Goal: Task Accomplishment & Management: Complete application form

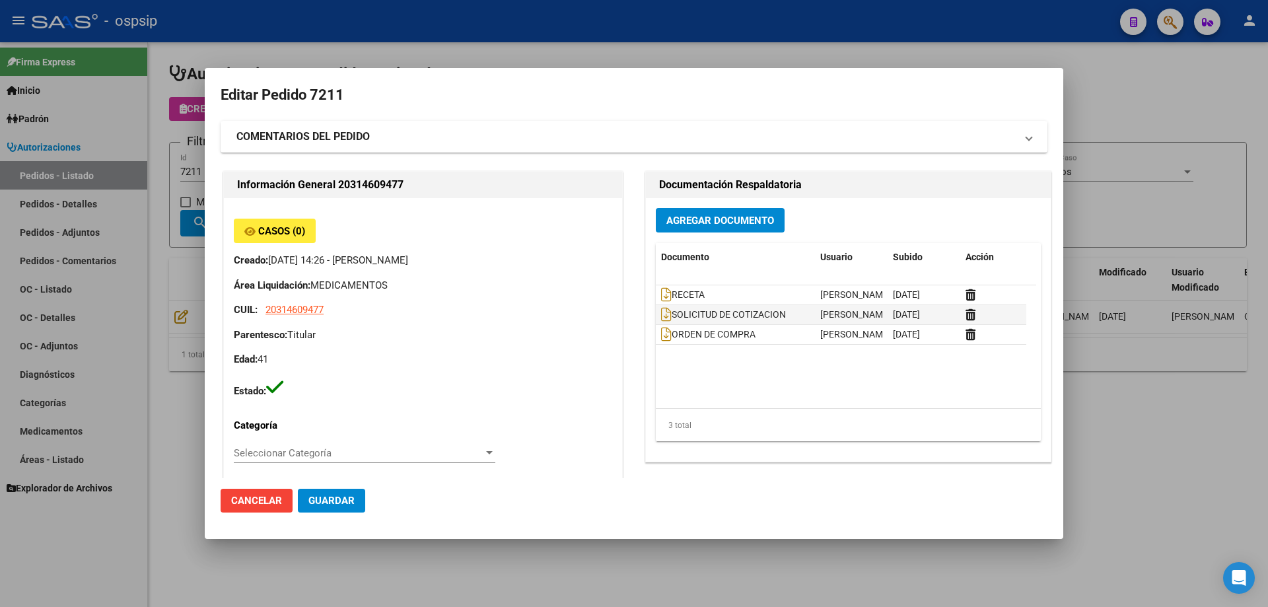
click at [205, 186] on mat-dialog-content "Editar Pedido 7211 COMENTARIOS DEL PEDIDO Escriba su comentario aquí. Enviar co…" at bounding box center [634, 281] width 859 height 394
click at [194, 180] on div at bounding box center [634, 303] width 1268 height 607
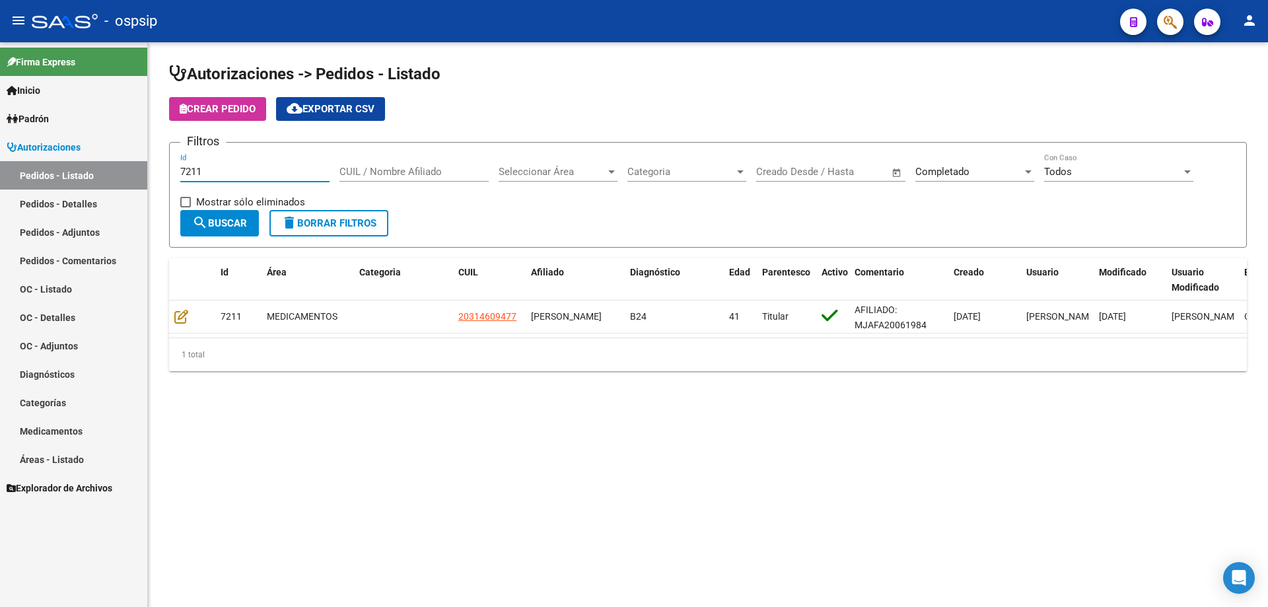
drag, startPoint x: 213, startPoint y: 175, endPoint x: 194, endPoint y: 171, distance: 19.6
click at [194, 171] on input "7211" at bounding box center [254, 172] width 149 height 12
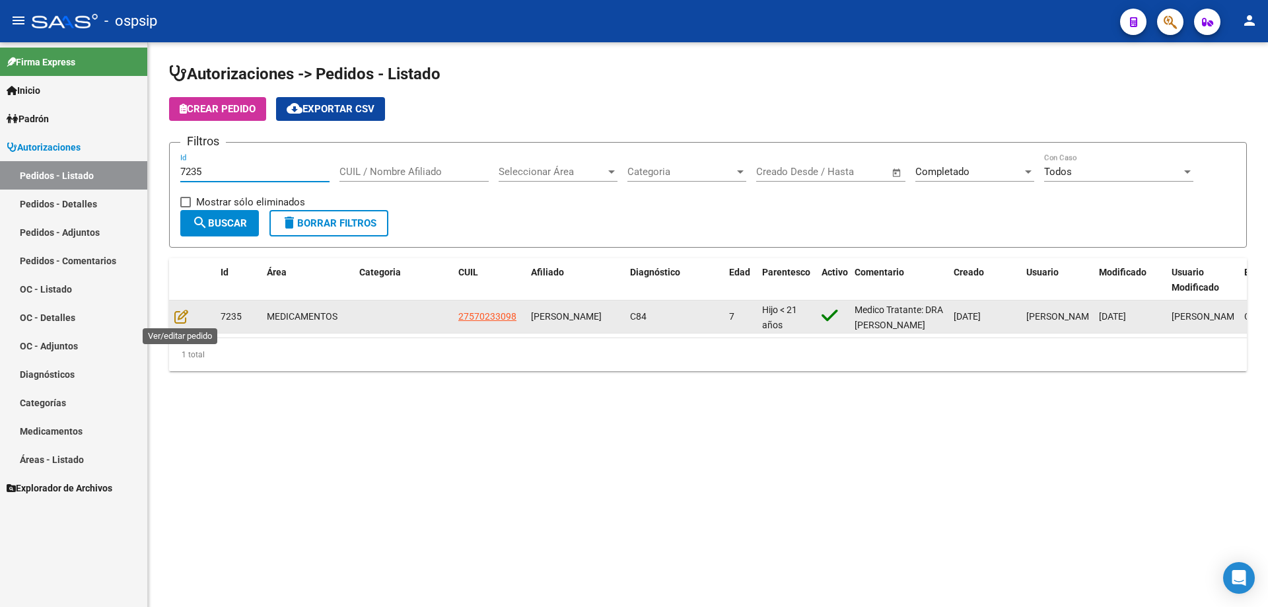
type input "7235"
click at [182, 327] on datatable-body-cell at bounding box center [192, 317] width 46 height 32
click at [183, 325] on datatable-body-cell at bounding box center [192, 317] width 46 height 32
click at [182, 315] on icon at bounding box center [181, 316] width 14 height 15
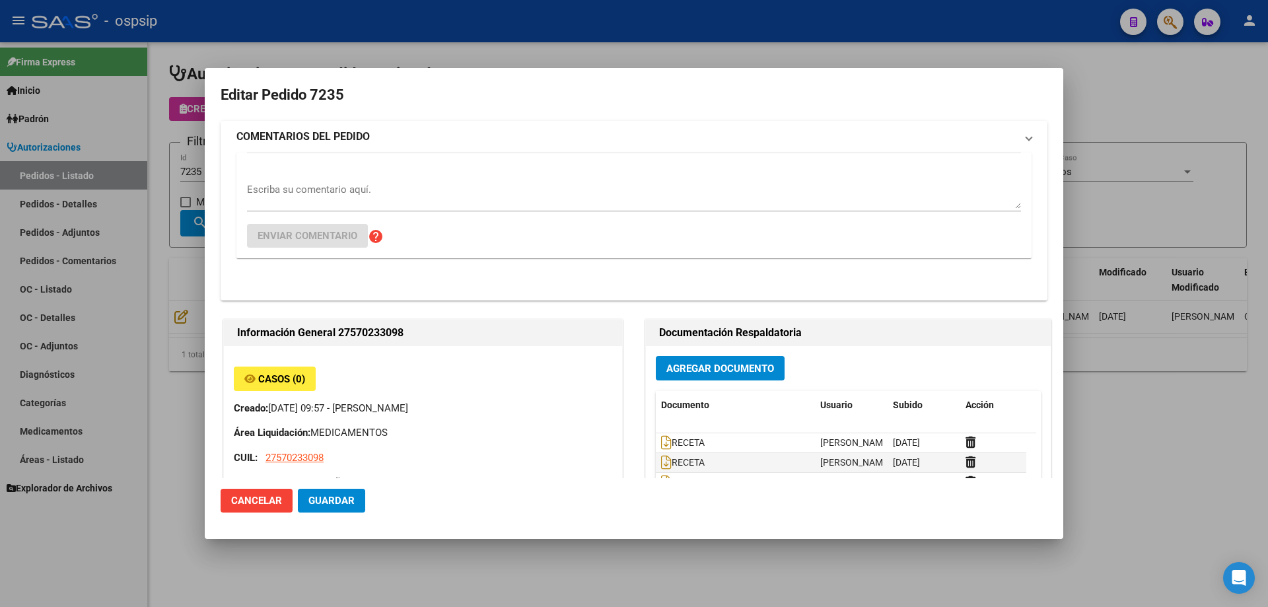
type input "[GEOGRAPHIC_DATA], LIBERTAD, [STREET_ADDRESS][PERSON_NAME]"
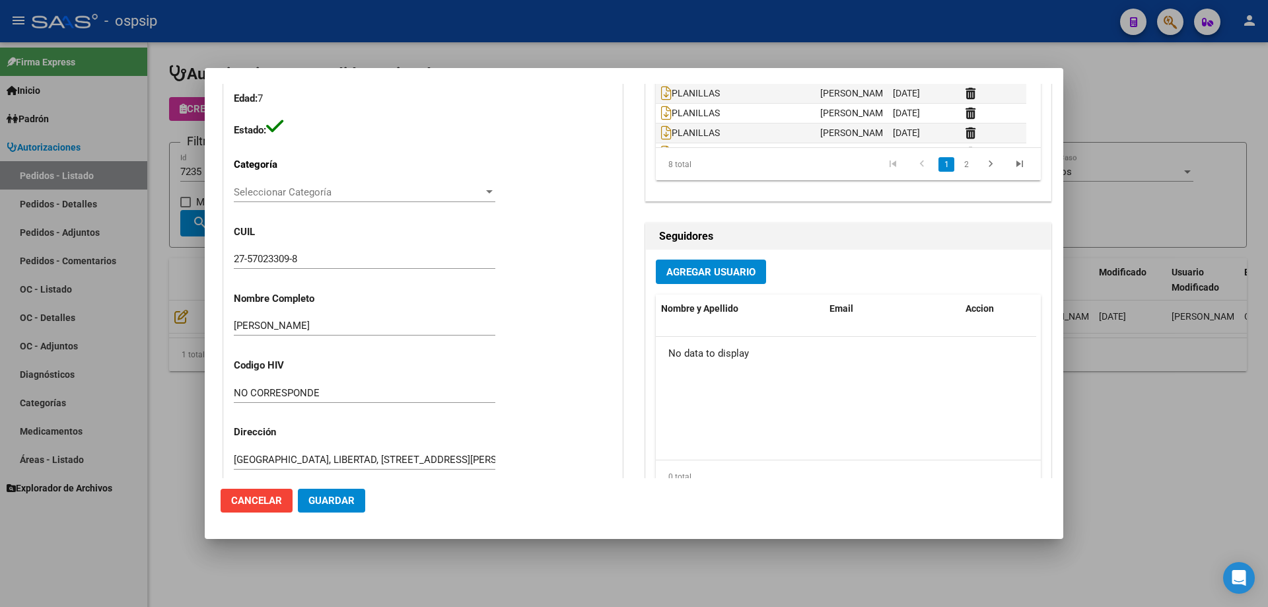
scroll to position [66, 0]
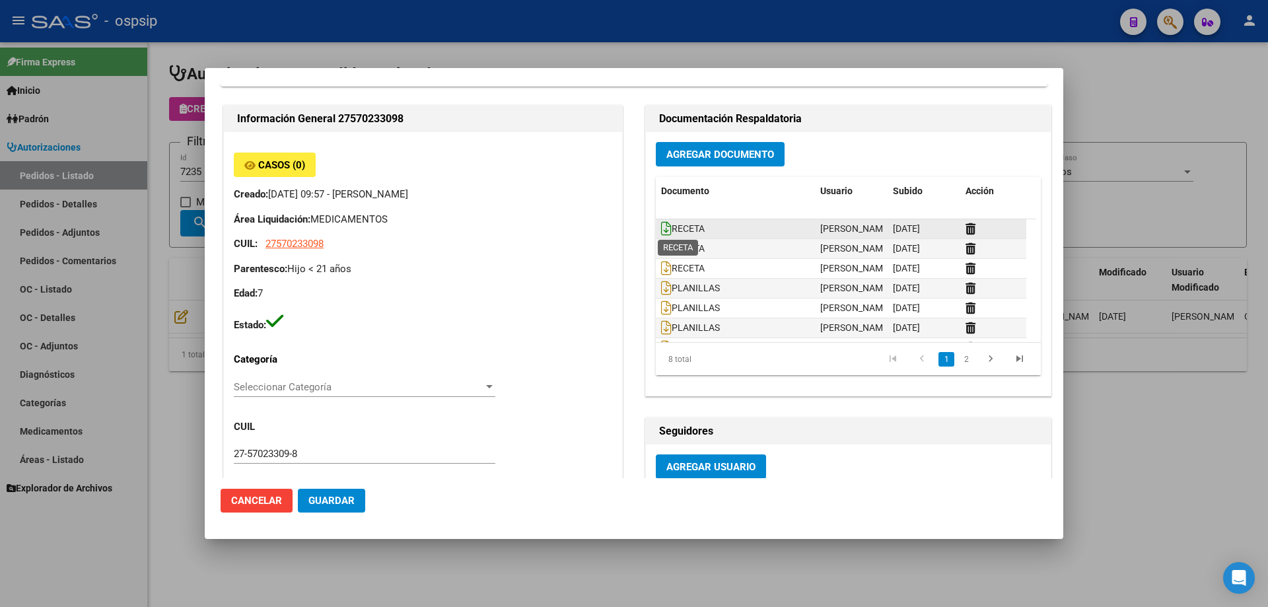
click at [663, 229] on icon at bounding box center [666, 228] width 11 height 15
drag, startPoint x: 163, startPoint y: 113, endPoint x: 213, endPoint y: 163, distance: 70.5
click at [163, 114] on div at bounding box center [634, 303] width 1268 height 607
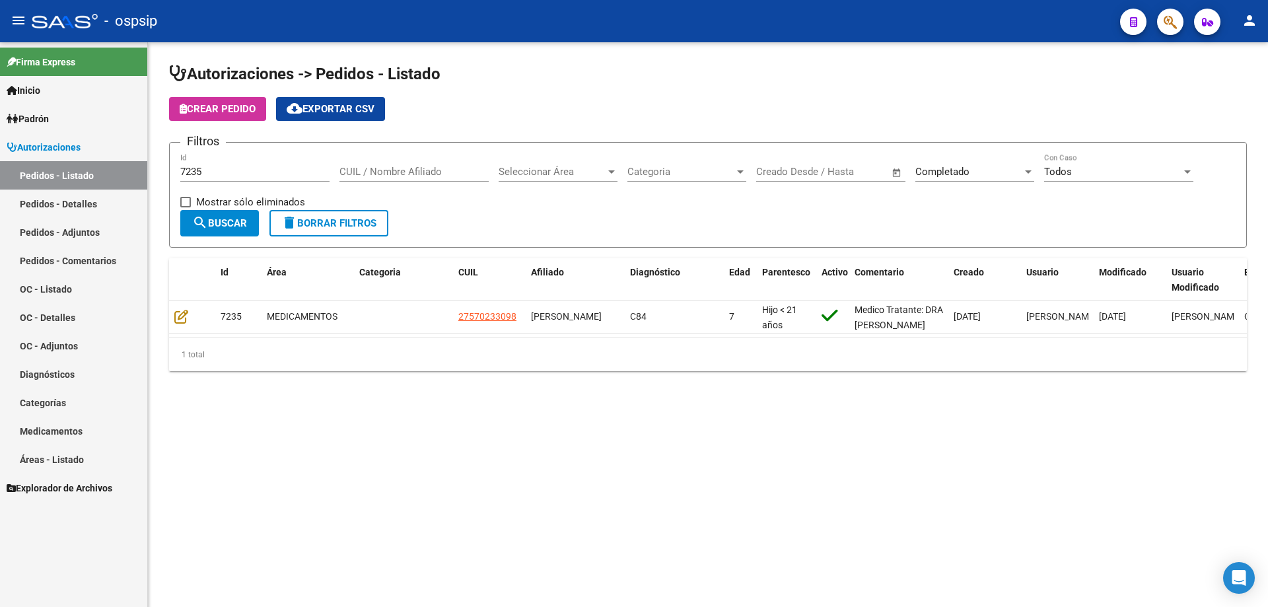
drag, startPoint x: 213, startPoint y: 163, endPoint x: 139, endPoint y: 173, distance: 74.6
click at [139, 173] on mat-sidenav-container "Firma Express Inicio Calendario SSS Instructivos Contacto OS Padrón Afiliados E…" at bounding box center [634, 324] width 1268 height 565
drag, startPoint x: 233, startPoint y: 174, endPoint x: 141, endPoint y: 180, distance: 92.0
click at [141, 180] on mat-sidenav-container "Firma Express Inicio Calendario SSS Instructivos Contacto OS Padrón Afiliados E…" at bounding box center [634, 324] width 1268 height 565
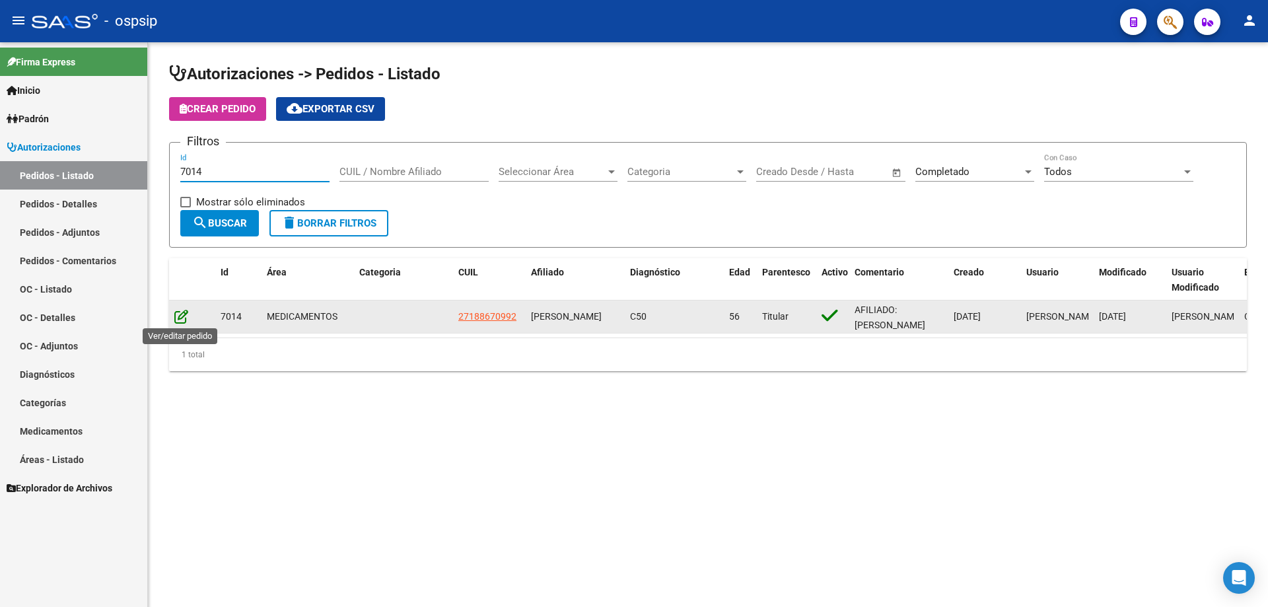
type input "7014"
click at [180, 316] on icon at bounding box center [181, 316] width 14 height 15
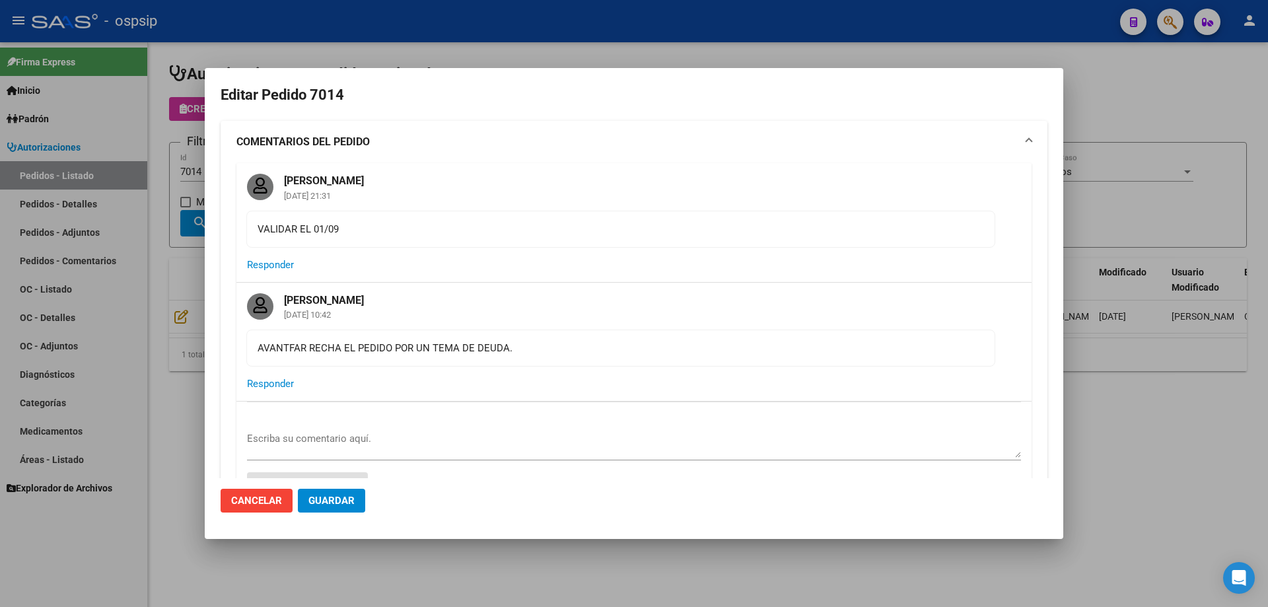
type input "Capital Federal, CABA, [STREET_ADDRESS][PERSON_NAME]"
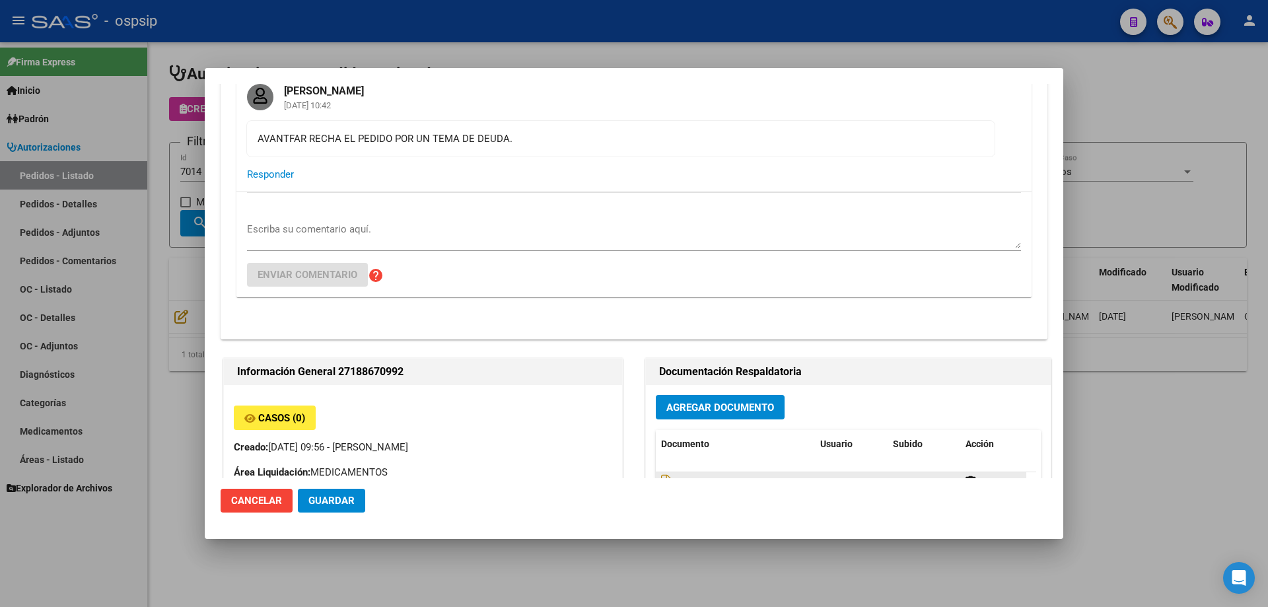
scroll to position [396, 0]
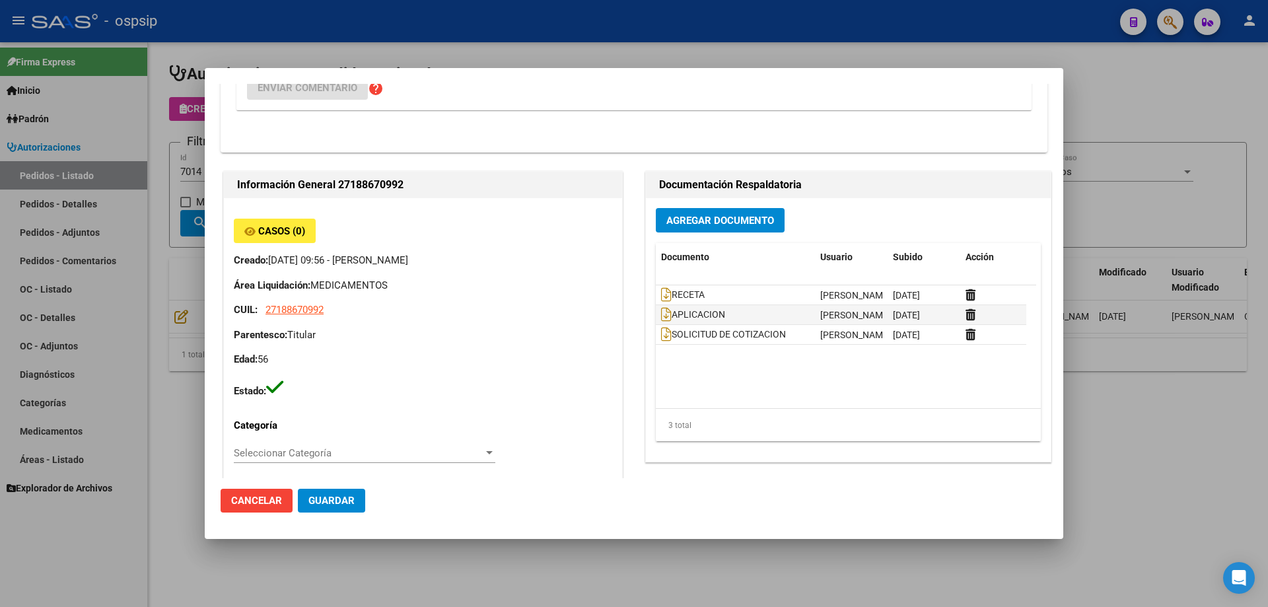
click at [713, 217] on span "Agregar Documento" at bounding box center [720, 221] width 108 height 12
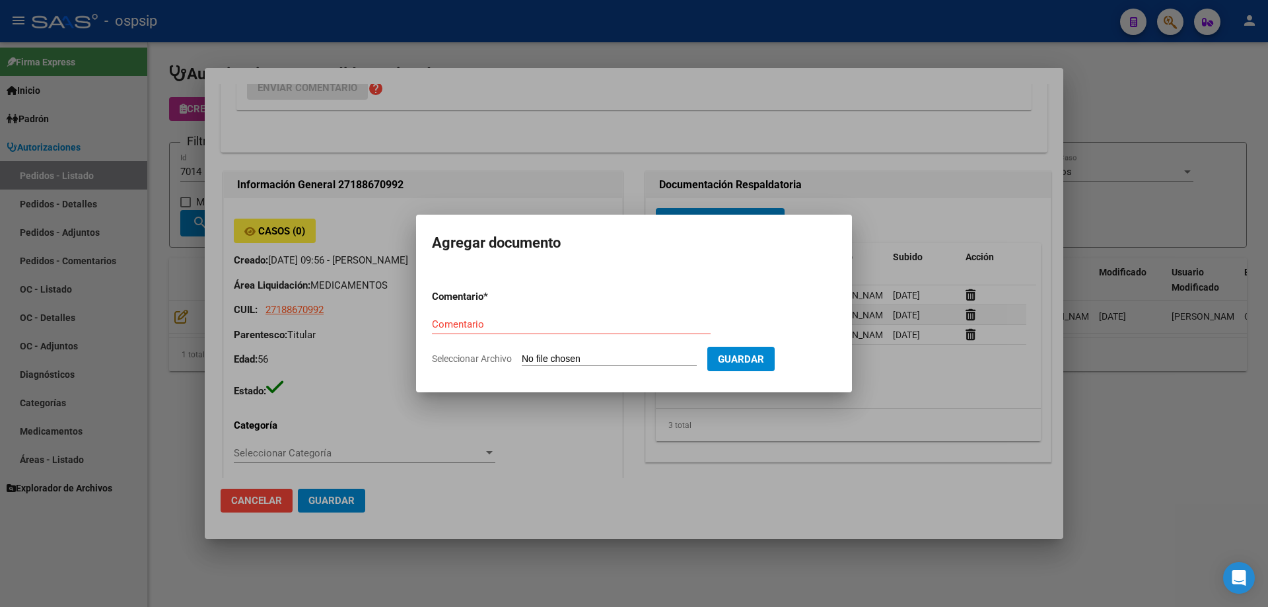
click at [530, 363] on input "Seleccionar Archivo" at bounding box center [609, 359] width 175 height 13
type input "C:\fakepath\7014 - FARFAN_merged (1).pdf"
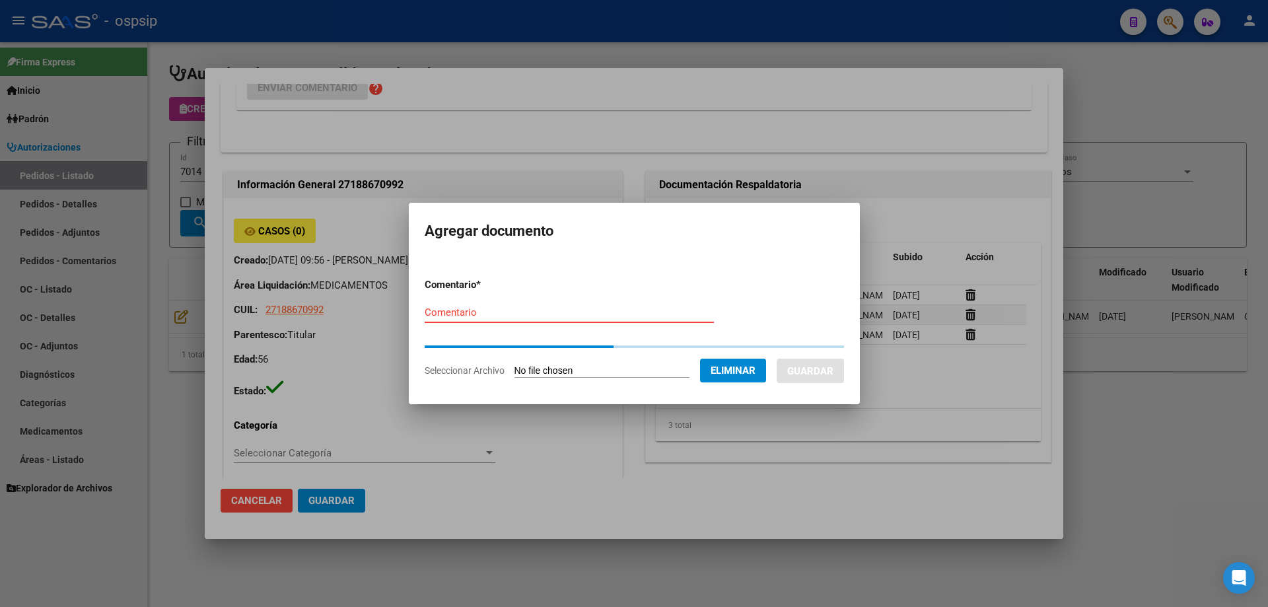
click at [495, 315] on input "Comentario" at bounding box center [569, 312] width 289 height 12
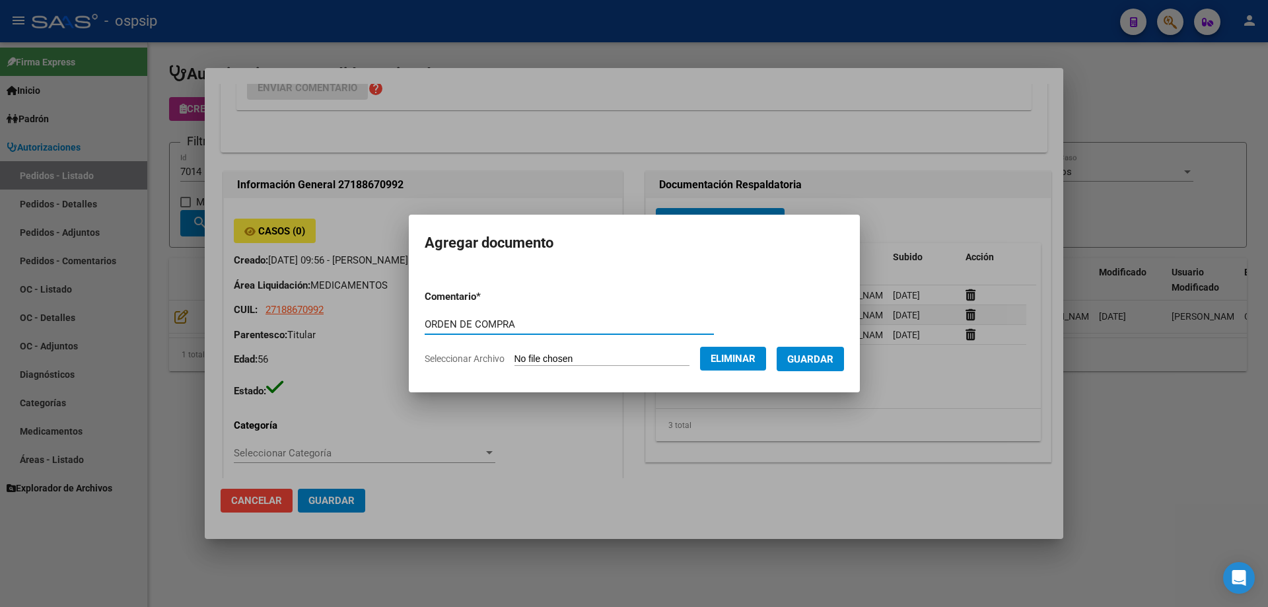
type input "ORDEN DE COMPRA"
click at [844, 365] on button "Guardar" at bounding box center [810, 359] width 67 height 24
